Goal: Task Accomplishment & Management: Complete application form

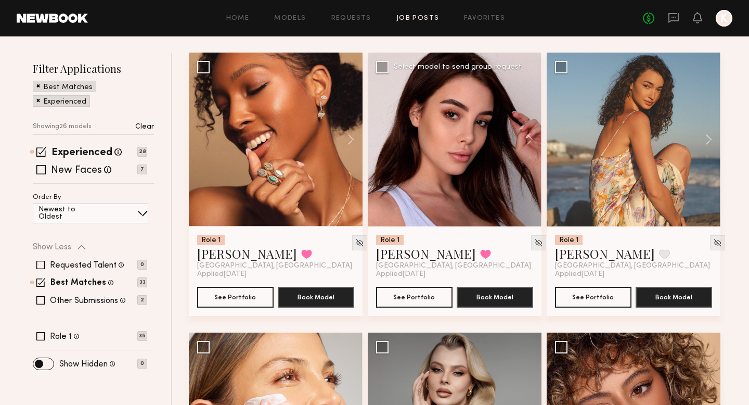
scroll to position [111, 0]
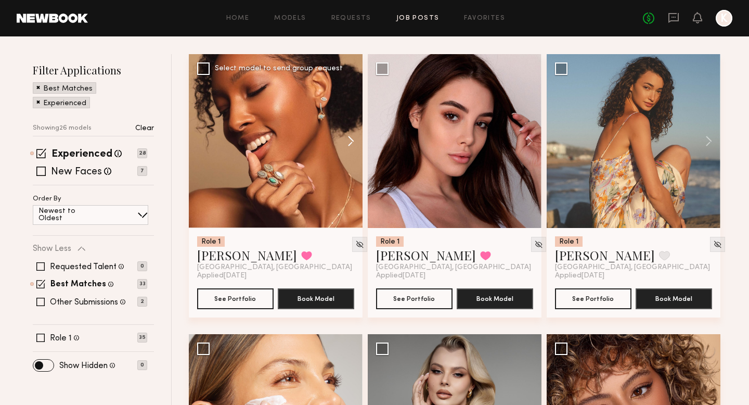
click at [353, 138] on button at bounding box center [345, 141] width 33 height 174
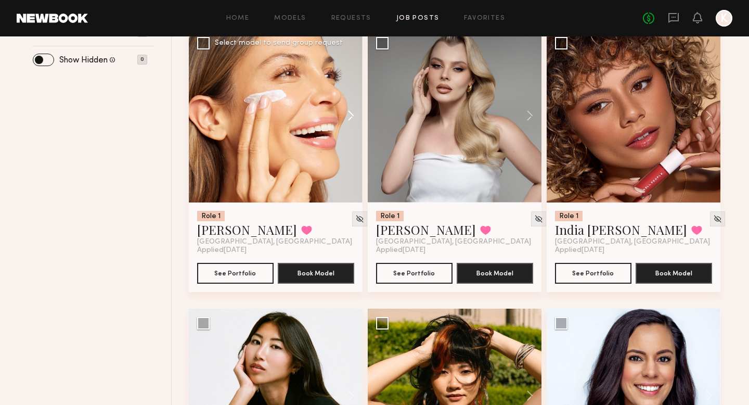
scroll to position [639, 0]
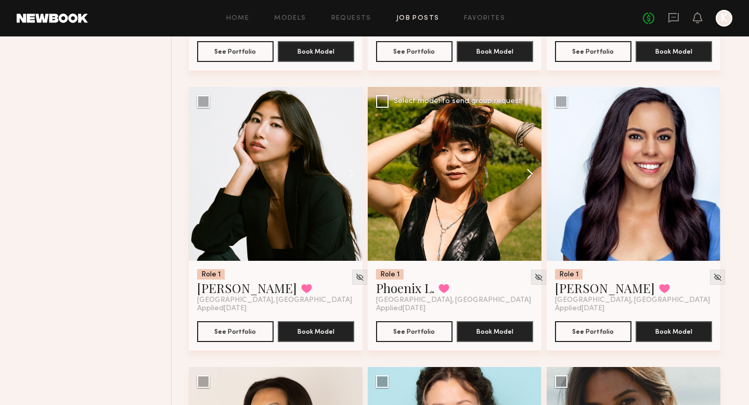
click at [525, 174] on button at bounding box center [524, 174] width 33 height 174
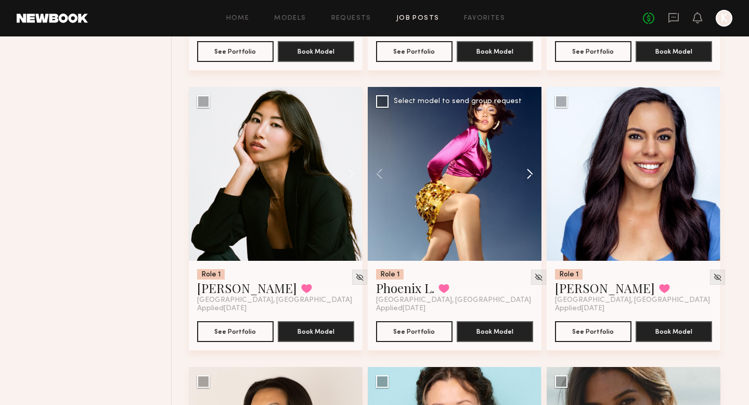
click at [525, 174] on button at bounding box center [524, 174] width 33 height 174
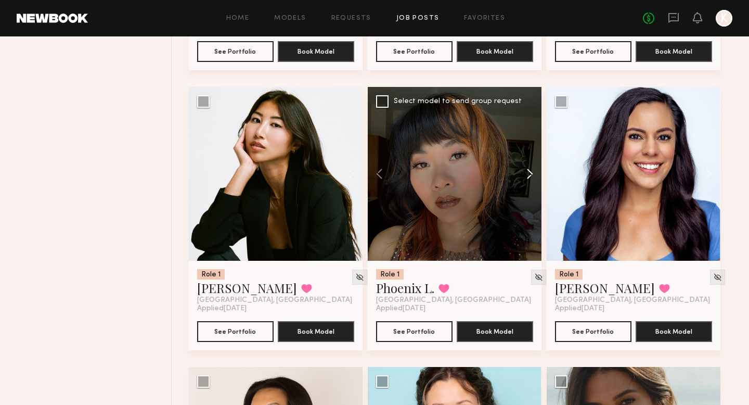
click at [525, 174] on button at bounding box center [524, 174] width 33 height 174
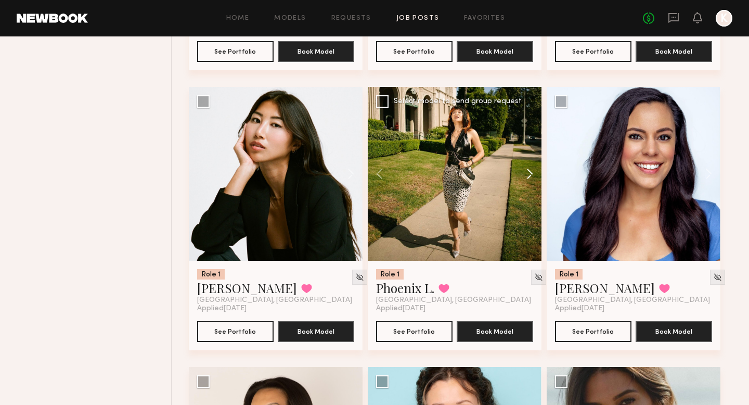
click at [524, 173] on button at bounding box center [524, 174] width 33 height 174
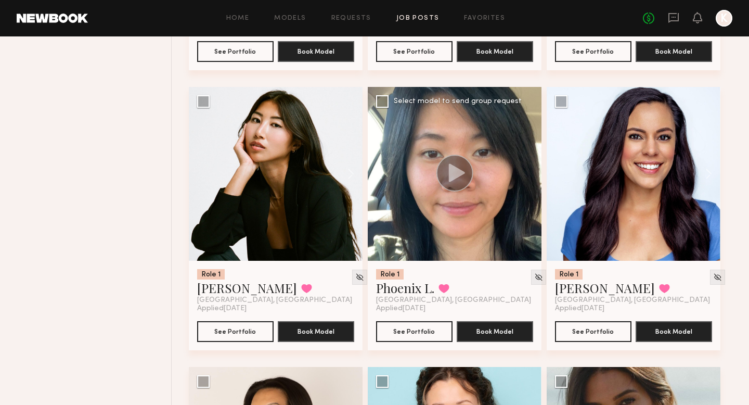
click at [525, 173] on div at bounding box center [455, 174] width 174 height 174
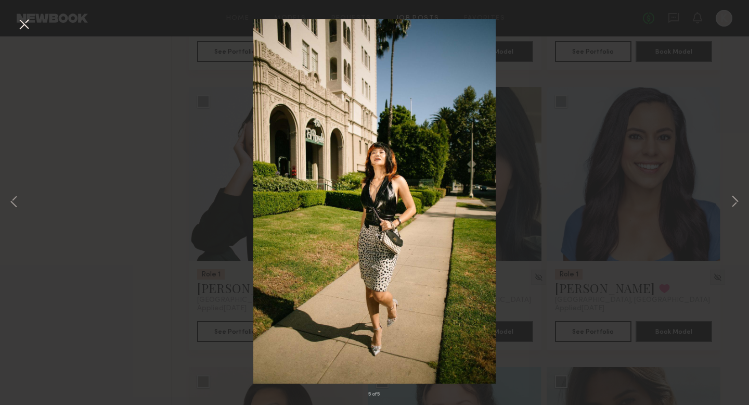
click at [586, 163] on div "5 of 5" at bounding box center [374, 202] width 749 height 405
click at [23, 19] on button at bounding box center [24, 25] width 17 height 19
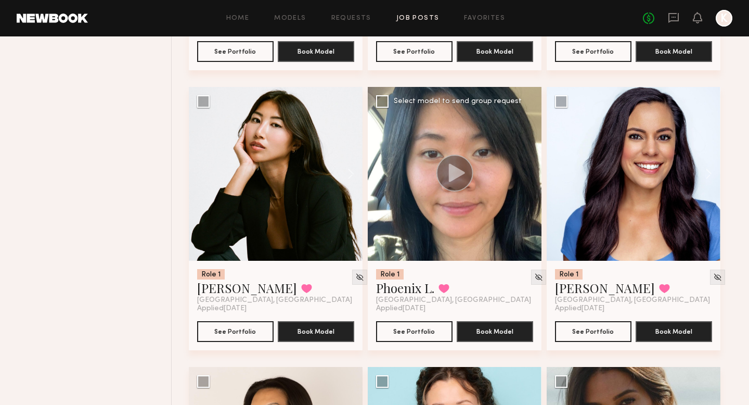
click at [450, 238] on div at bounding box center [455, 174] width 174 height 174
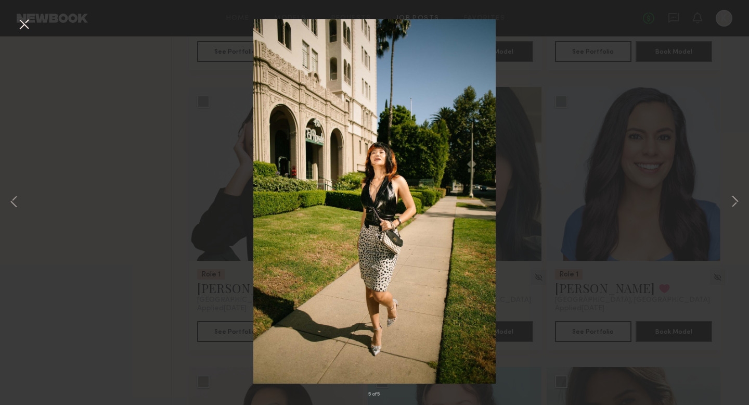
click at [27, 30] on button at bounding box center [24, 25] width 17 height 19
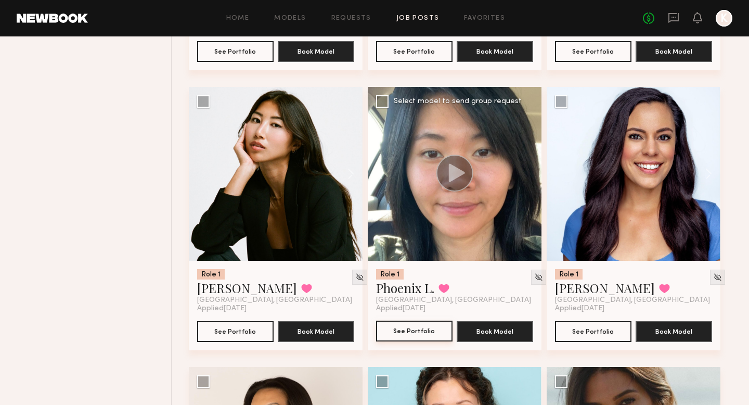
click at [417, 331] on button "See Portfolio" at bounding box center [414, 331] width 76 height 21
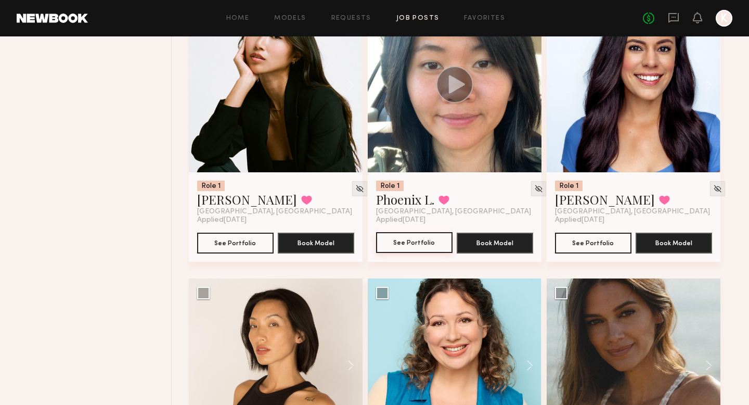
scroll to position [810, 0]
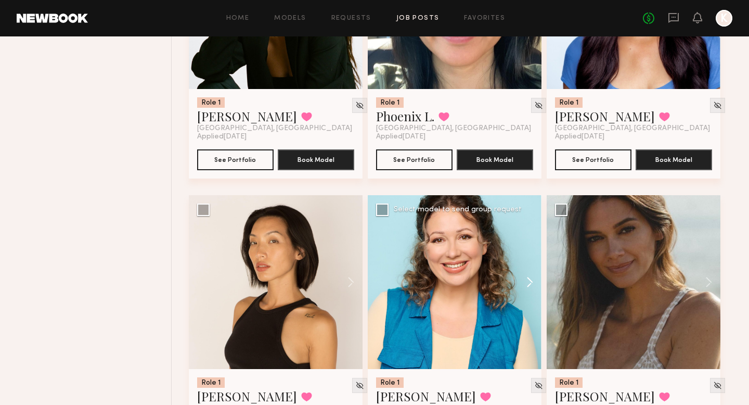
click at [525, 275] on button at bounding box center [524, 282] width 33 height 174
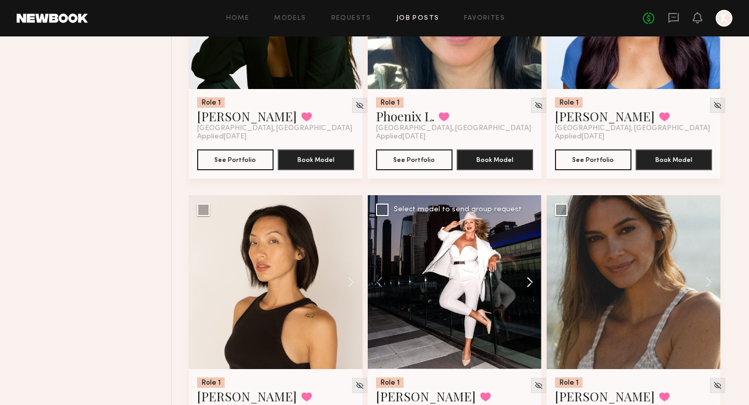
click at [525, 275] on button at bounding box center [524, 282] width 33 height 174
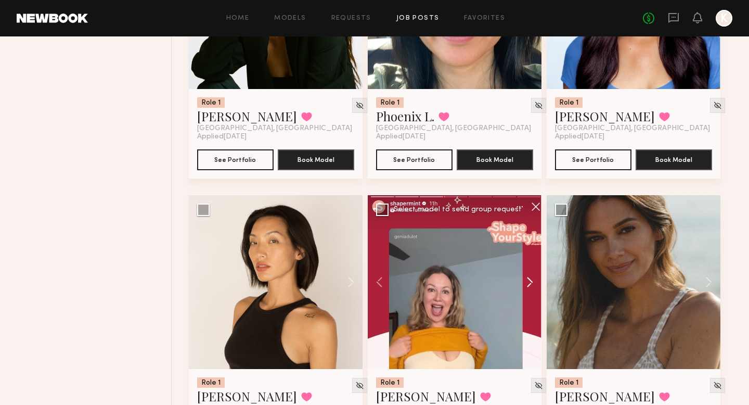
click at [525, 275] on button at bounding box center [524, 282] width 33 height 174
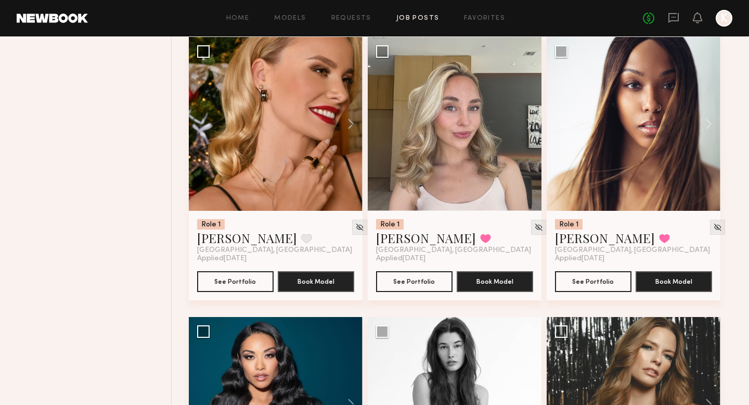
scroll to position [1253, 0]
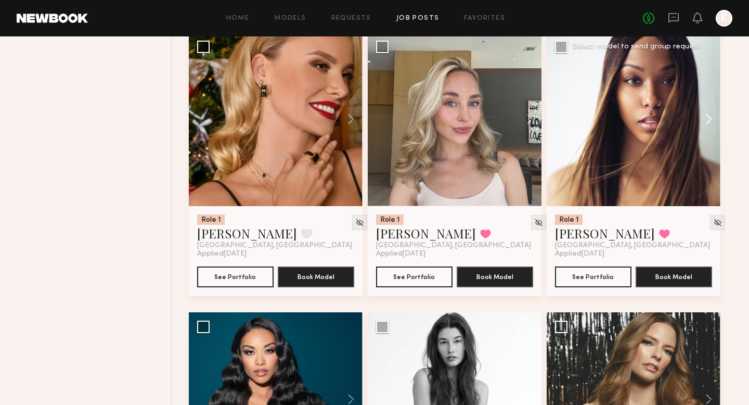
click at [703, 117] on button at bounding box center [703, 119] width 33 height 174
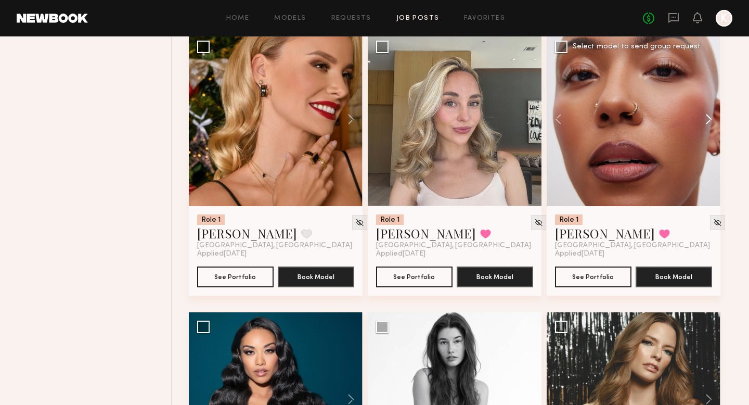
click at [700, 118] on button at bounding box center [703, 119] width 33 height 174
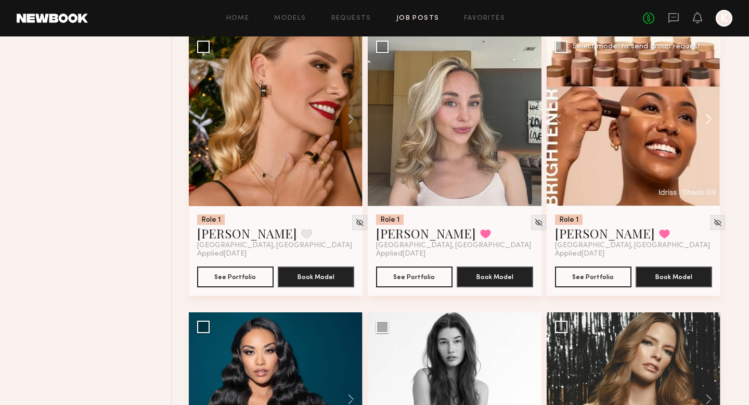
click at [700, 118] on button at bounding box center [703, 119] width 33 height 174
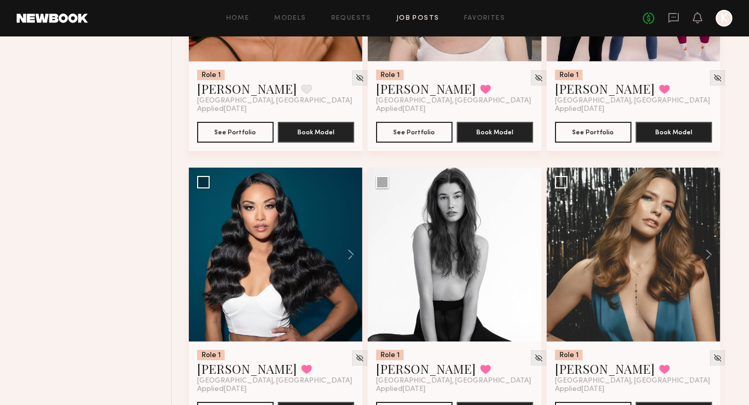
scroll to position [1447, 0]
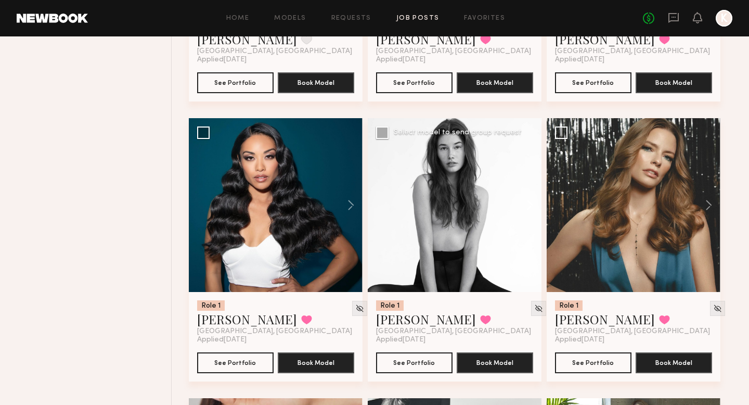
click at [526, 197] on button at bounding box center [524, 205] width 33 height 174
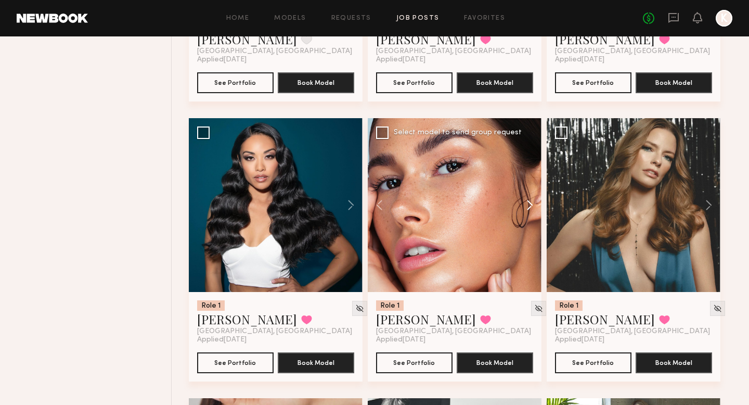
click at [526, 197] on button at bounding box center [524, 205] width 33 height 174
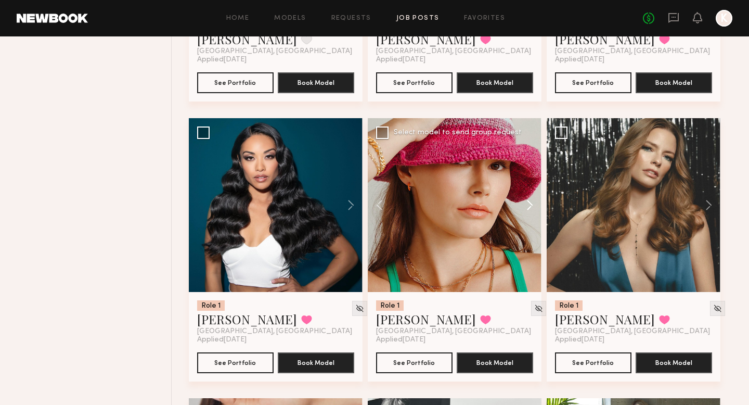
click at [526, 196] on button at bounding box center [524, 205] width 33 height 174
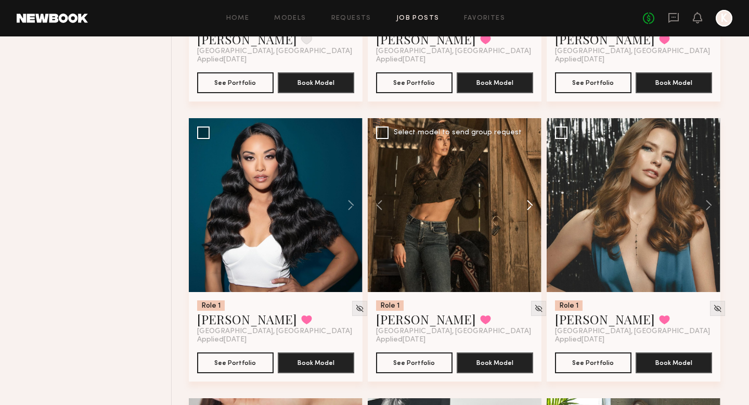
click at [524, 191] on button at bounding box center [524, 205] width 33 height 174
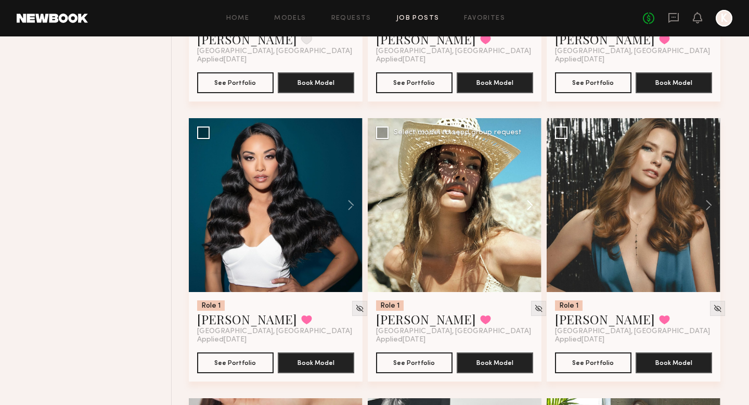
click at [524, 191] on button at bounding box center [524, 205] width 33 height 174
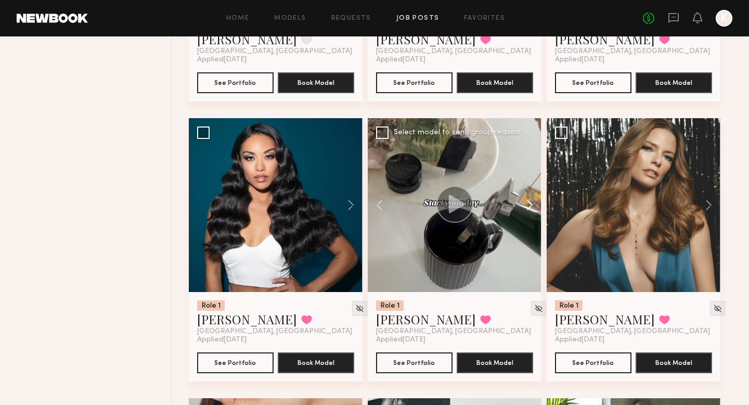
click at [524, 191] on button at bounding box center [524, 205] width 33 height 174
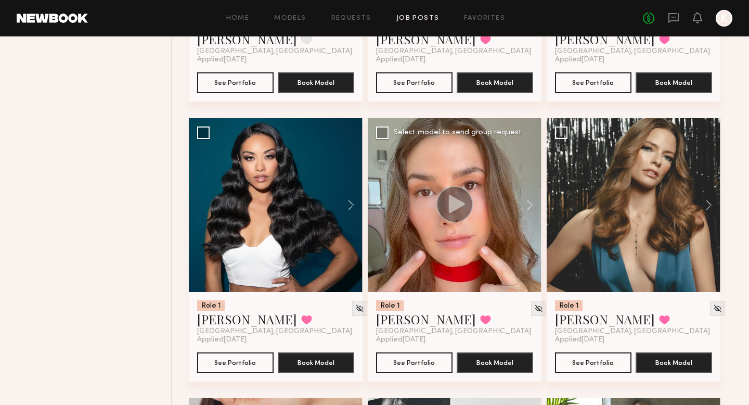
click at [488, 172] on div at bounding box center [455, 205] width 174 height 174
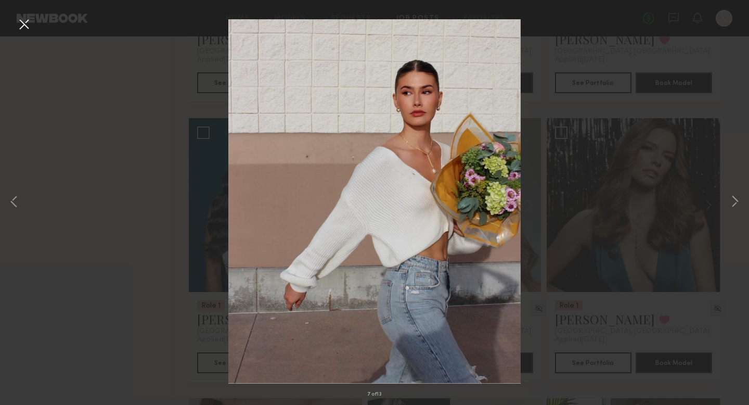
click at [597, 205] on div "7 of 13" at bounding box center [374, 202] width 749 height 405
click at [21, 28] on button at bounding box center [24, 25] width 17 height 19
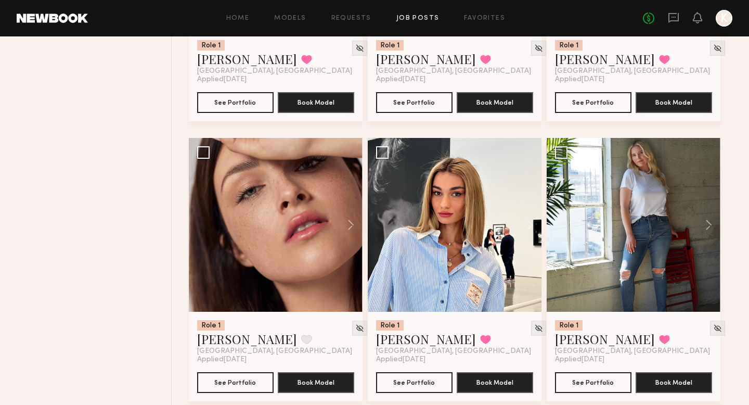
scroll to position [1801, 0]
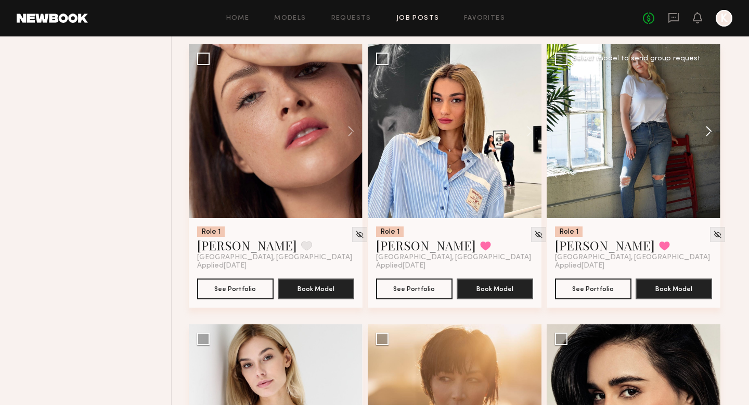
click at [707, 124] on button at bounding box center [703, 131] width 33 height 174
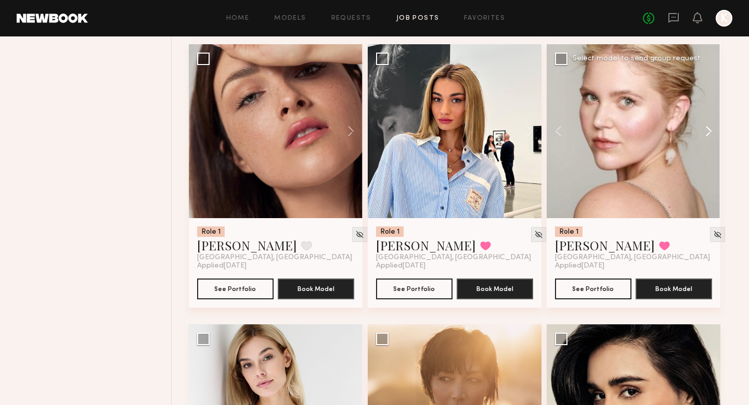
click at [707, 124] on button at bounding box center [703, 131] width 33 height 174
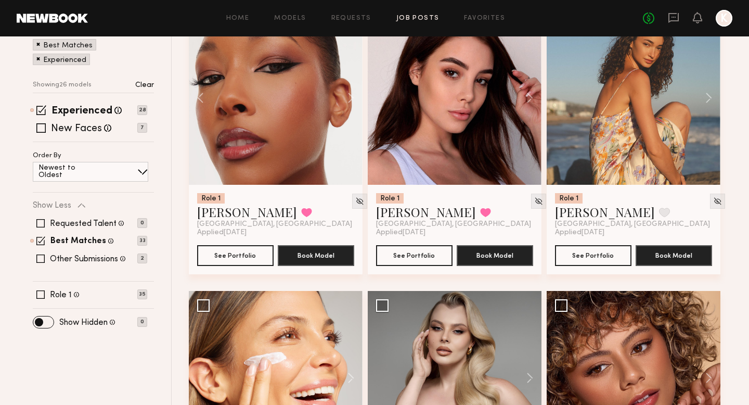
scroll to position [0, 0]
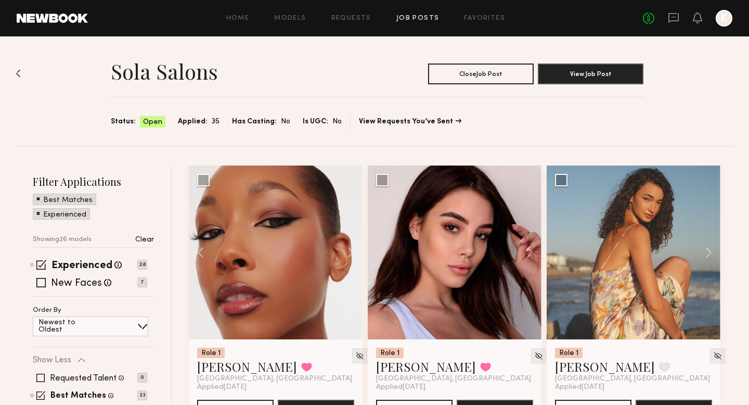
click at [18, 73] on img at bounding box center [18, 73] width 5 height 8
